Goal: Check status: Check status

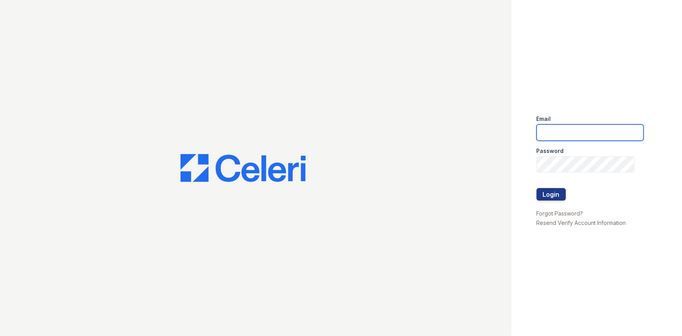
click at [579, 131] on input "email" at bounding box center [590, 132] width 107 height 16
type input "[PERSON_NAME][EMAIL_ADDRESS][PERSON_NAME][DOMAIN_NAME]"
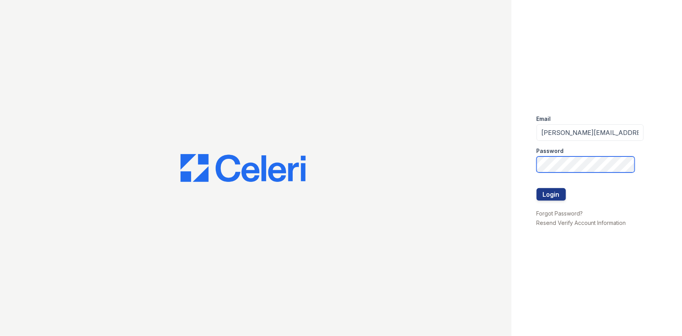
click at [537, 188] on button "Login" at bounding box center [551, 194] width 29 height 13
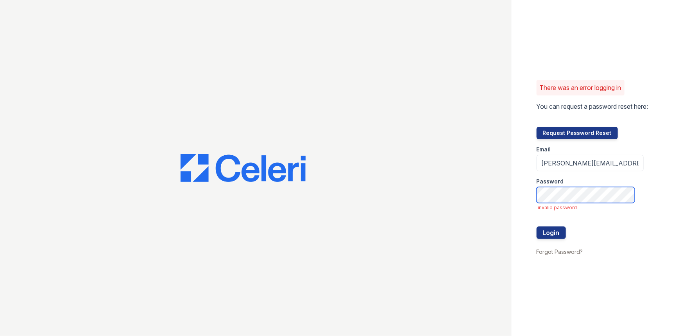
click at [537, 226] on button "Login" at bounding box center [551, 232] width 29 height 13
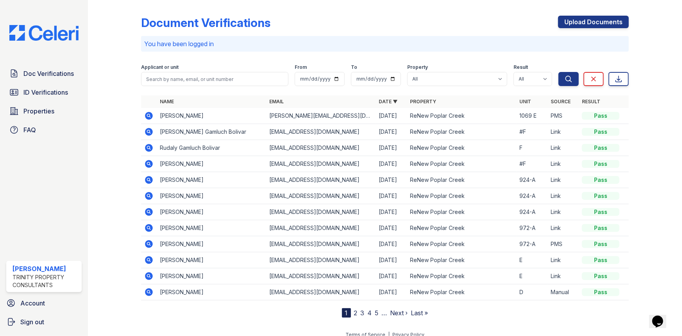
drag, startPoint x: 42, startPoint y: 97, endPoint x: 110, endPoint y: 23, distance: 100.2
click at [42, 97] on link "ID Verifications" at bounding box center [43, 92] width 75 height 16
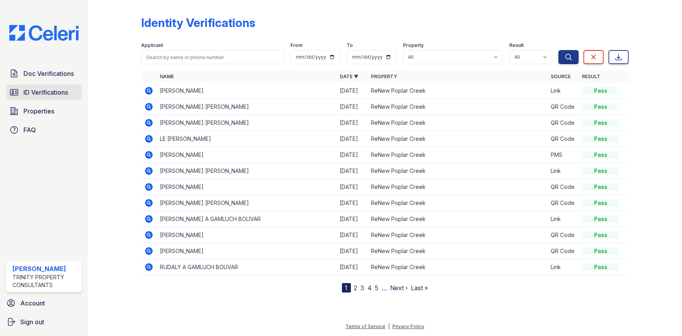
click at [47, 90] on span "ID Verifications" at bounding box center [45, 92] width 45 height 9
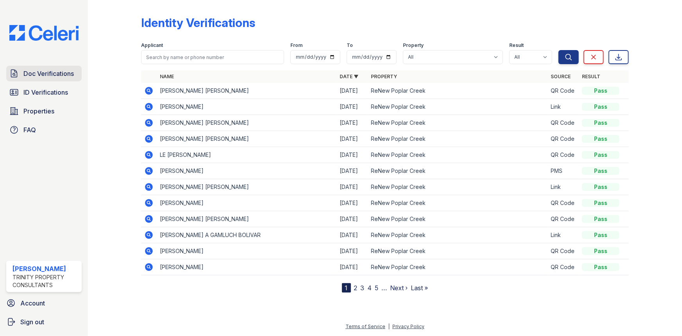
click at [53, 75] on span "Doc Verifications" at bounding box center [48, 73] width 50 height 9
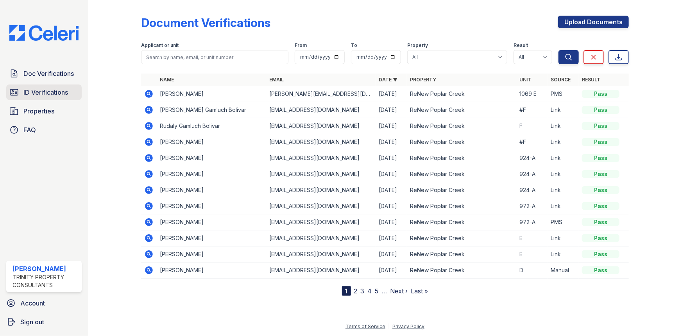
click at [49, 90] on span "ID Verifications" at bounding box center [45, 92] width 45 height 9
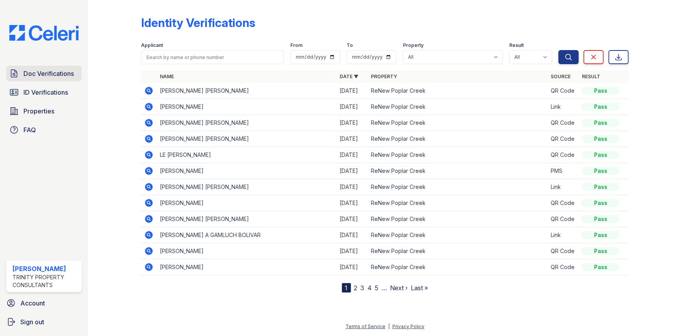
click at [43, 78] on span "Doc Verifications" at bounding box center [48, 73] width 50 height 9
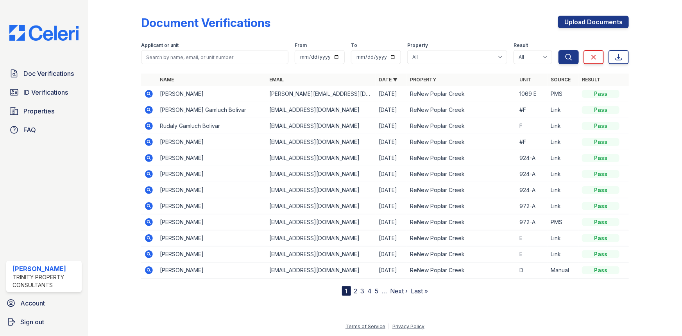
click at [39, 86] on link "ID Verifications" at bounding box center [43, 92] width 75 height 16
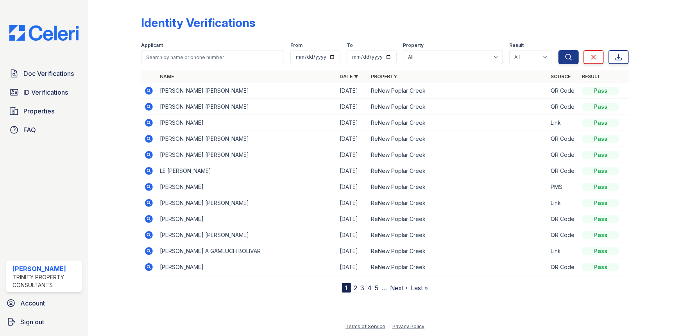
click at [151, 108] on icon at bounding box center [149, 107] width 8 height 8
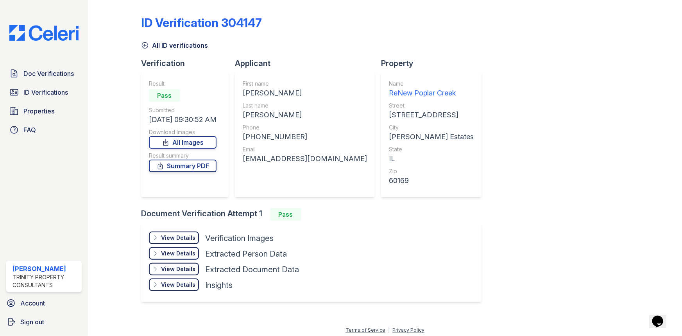
click at [188, 238] on div "View Details" at bounding box center [178, 238] width 34 height 8
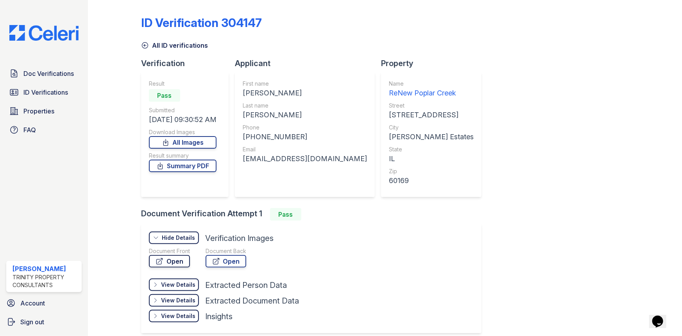
click at [183, 262] on link "Open" at bounding box center [169, 261] width 41 height 13
click at [145, 45] on icon at bounding box center [145, 46] width 6 height 6
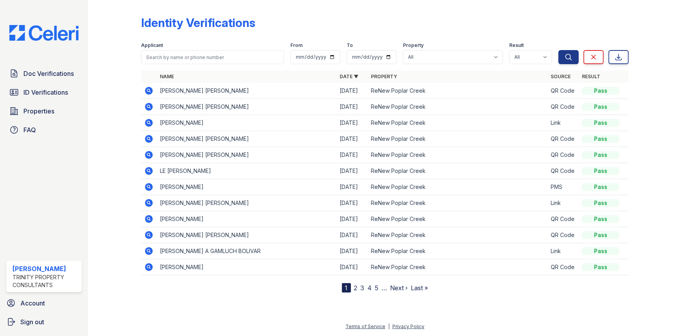
click at [152, 90] on icon at bounding box center [148, 90] width 9 height 9
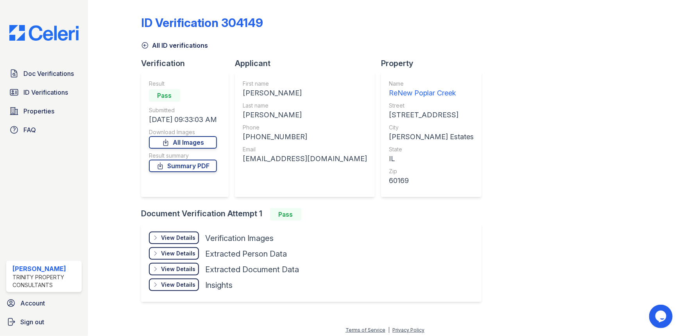
click at [174, 244] on div "View Details Details Hide Details Details Verification Images" at bounding box center [224, 239] width 150 height 16
click at [176, 239] on div "View Details" at bounding box center [178, 238] width 34 height 8
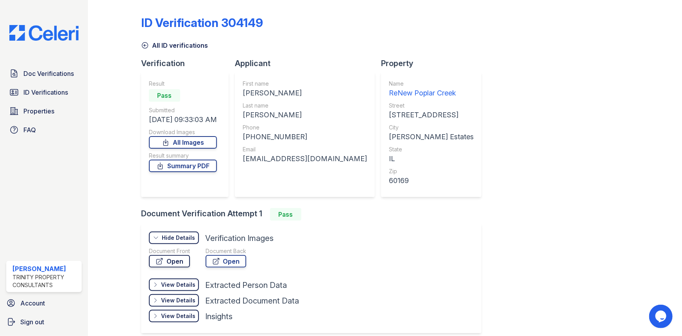
click at [173, 263] on link "Open" at bounding box center [169, 261] width 41 height 13
click at [144, 44] on icon at bounding box center [145, 45] width 8 height 8
